Goal: Task Accomplishment & Management: Use online tool/utility

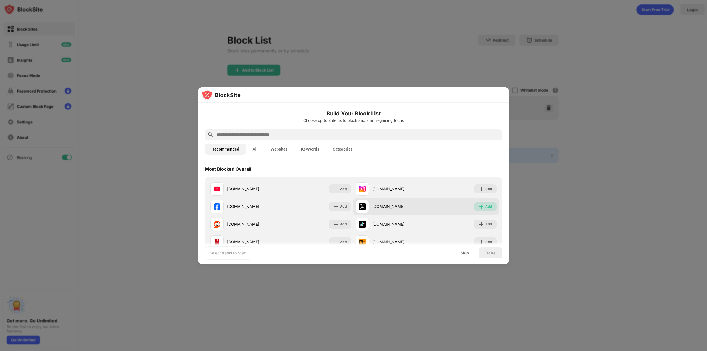
click at [485, 207] on div "Add" at bounding box center [488, 207] width 7 height 6
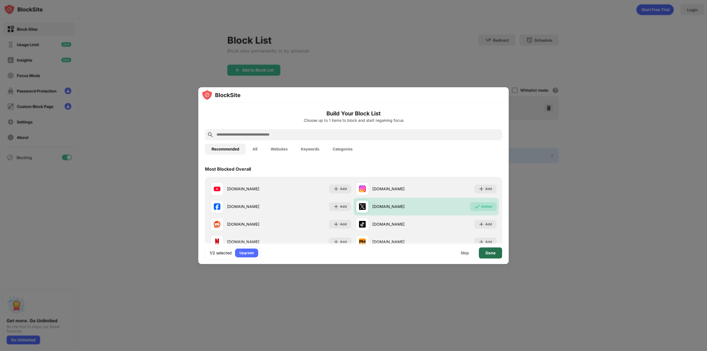
click at [497, 250] on div "Done" at bounding box center [490, 252] width 23 height 11
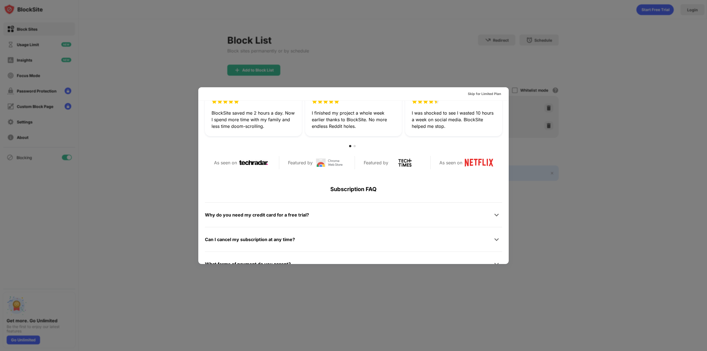
scroll to position [221, 0]
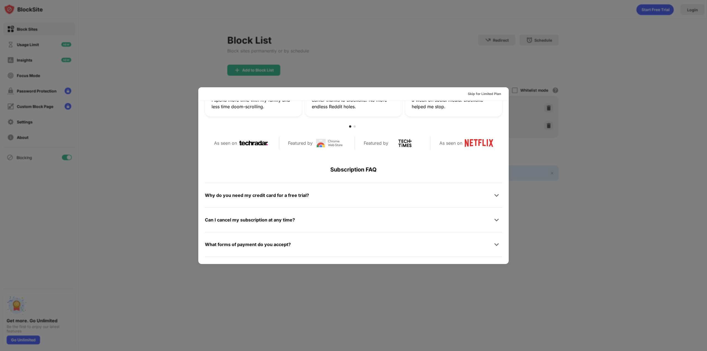
click at [610, 187] on div at bounding box center [353, 175] width 707 height 351
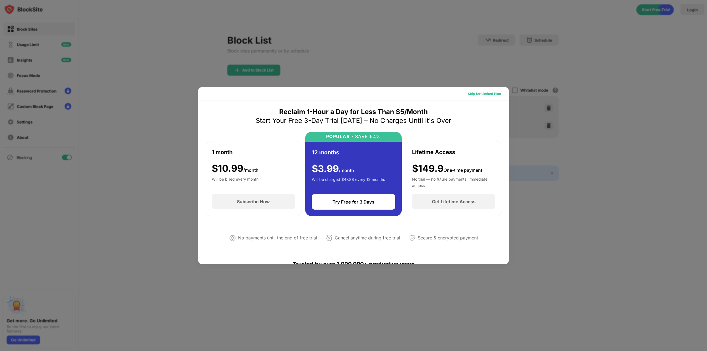
click at [473, 91] on div "Skip for Limited Plan" at bounding box center [484, 94] width 33 height 6
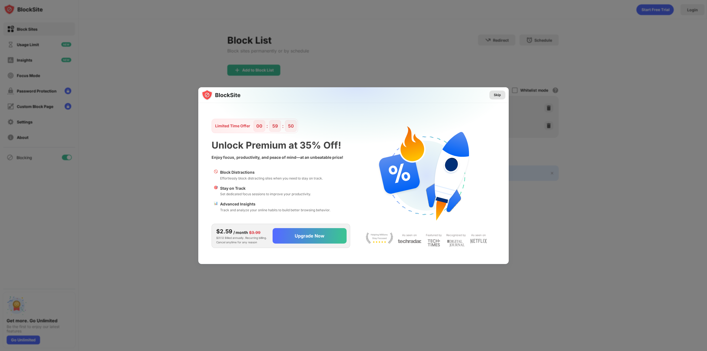
click at [497, 95] on div "Skip" at bounding box center [497, 95] width 7 height 6
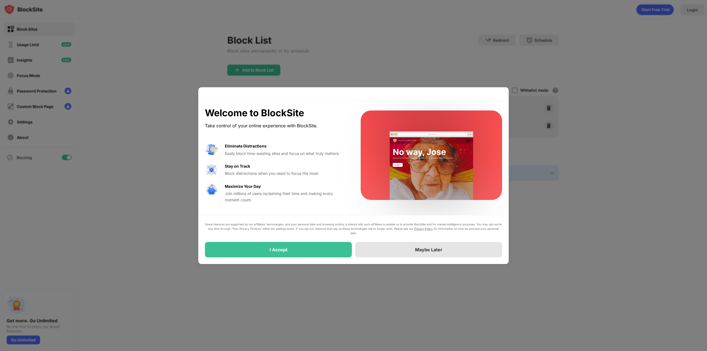
click at [388, 256] on div "Maybe Later" at bounding box center [428, 249] width 147 height 15
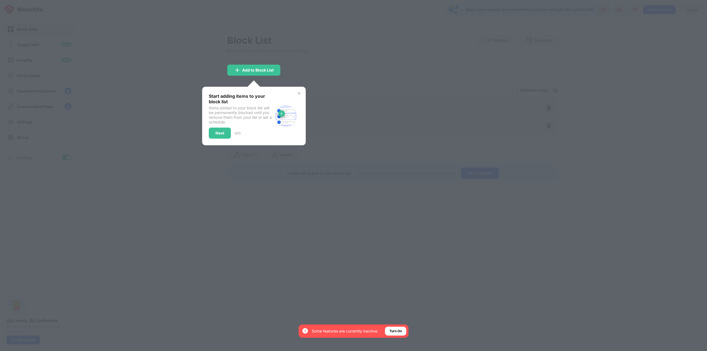
click at [381, 212] on div at bounding box center [353, 175] width 707 height 351
drag, startPoint x: 369, startPoint y: 196, endPoint x: 325, endPoint y: 148, distance: 65.5
click at [370, 197] on div at bounding box center [353, 175] width 707 height 351
click at [300, 93] on img at bounding box center [299, 93] width 4 height 4
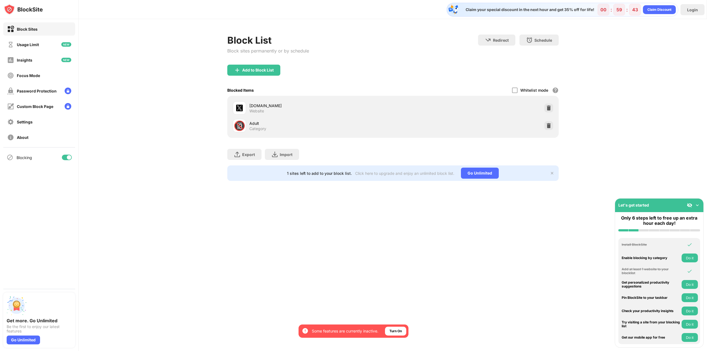
click at [308, 104] on div "[DOMAIN_NAME]" at bounding box center [321, 106] width 144 height 6
click at [548, 124] on img at bounding box center [549, 126] width 6 height 6
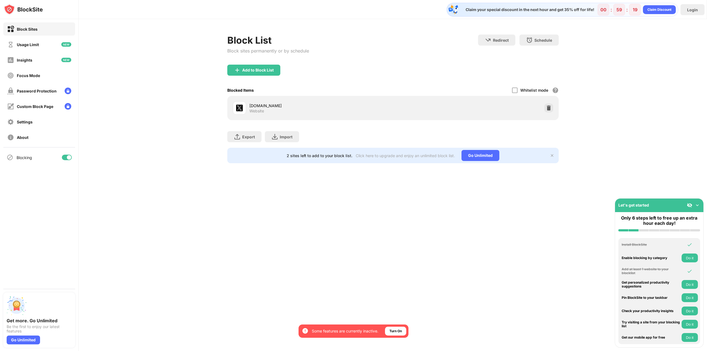
click at [552, 154] on img at bounding box center [552, 155] width 4 height 4
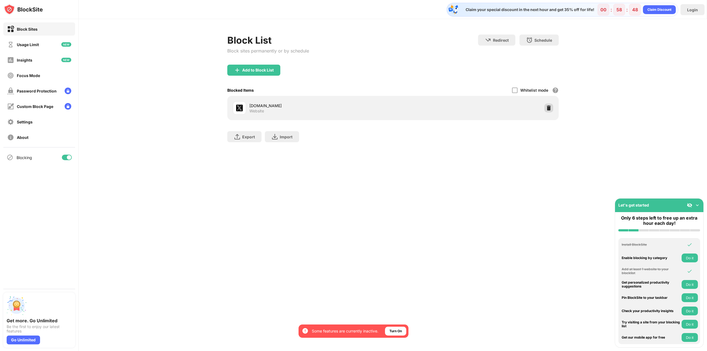
click at [548, 107] on img at bounding box center [549, 108] width 6 height 6
